Goal: Task Accomplishment & Management: Manage account settings

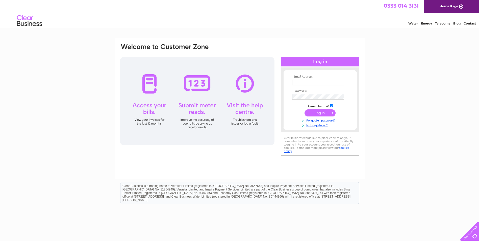
type input "[EMAIL_ADDRESS][DOMAIN_NAME]"
click at [318, 112] on input "submit" at bounding box center [320, 112] width 31 height 7
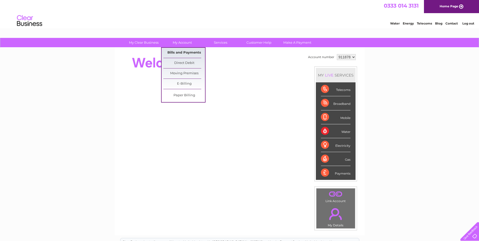
click at [179, 53] on link "Bills and Payments" at bounding box center [184, 53] width 42 height 10
